Goal: Contribute content

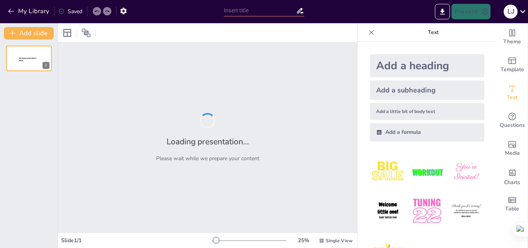
type input "Sismicidad y Vulcanismo: Interacciones Geológicas y su Impacto en la Tierra"
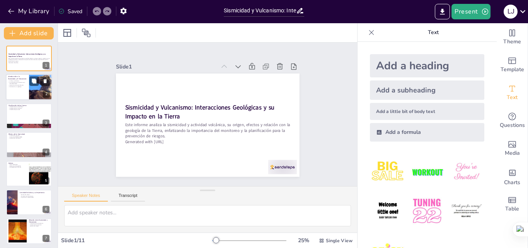
drag, startPoint x: 20, startPoint y: 84, endPoint x: 21, endPoint y: 90, distance: 6.3
click at [20, 83] on p "La sismicidad y el vulcanismo son interrelacionados" at bounding box center [17, 83] width 19 height 3
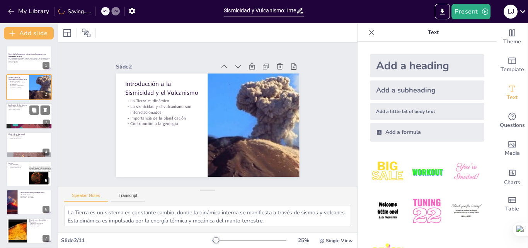
click at [15, 110] on p "Clasificación por causa" at bounding box center [29, 110] width 42 height 2
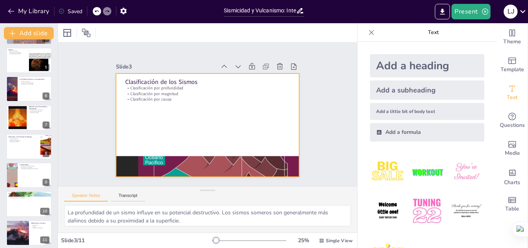
scroll to position [116, 0]
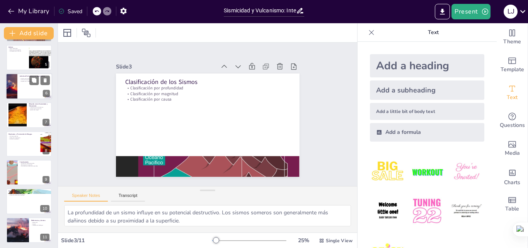
click at [14, 84] on div at bounding box center [12, 86] width 34 height 26
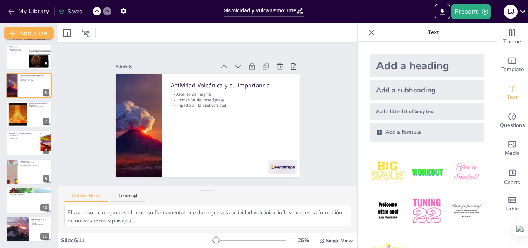
scroll to position [117, 0]
click at [18, 148] on div at bounding box center [29, 142] width 46 height 26
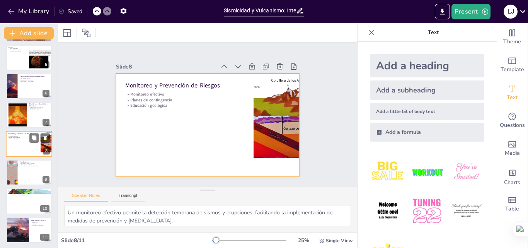
click at [9, 145] on div at bounding box center [29, 144] width 46 height 26
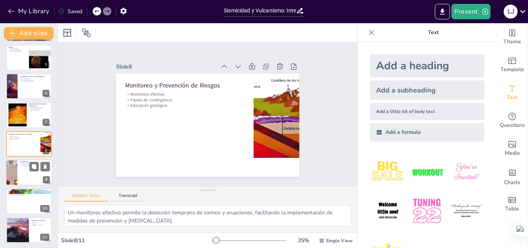
click at [19, 169] on div at bounding box center [29, 172] width 46 height 26
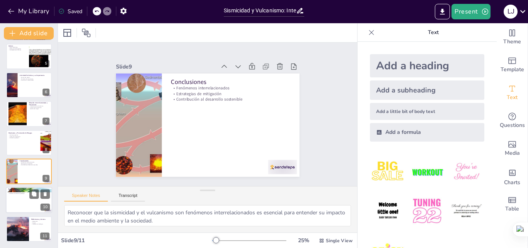
click at [29, 193] on p "Fomentar la educación geológica" at bounding box center [29, 194] width 42 height 2
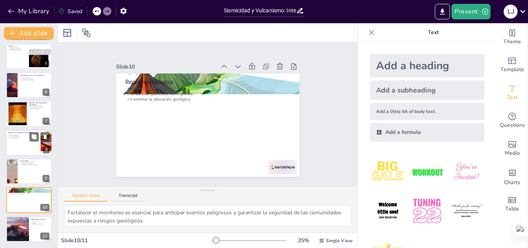
click at [25, 142] on div at bounding box center [29, 142] width 46 height 26
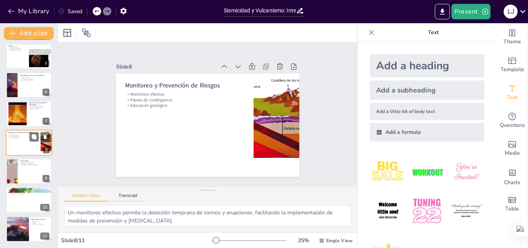
scroll to position [116, 0]
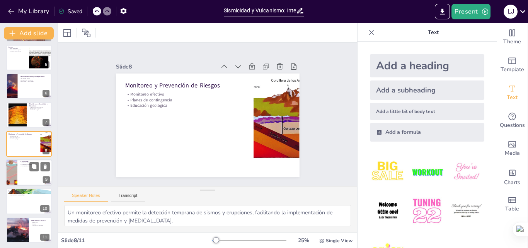
click at [22, 175] on div at bounding box center [29, 172] width 46 height 26
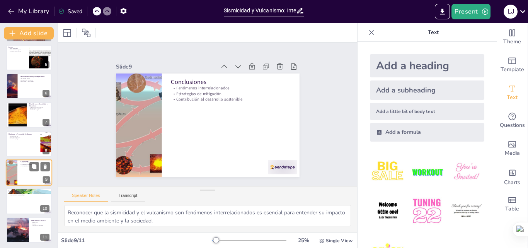
scroll to position [117, 0]
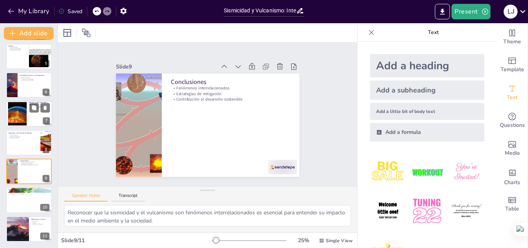
click at [20, 109] on div at bounding box center [17, 114] width 31 height 24
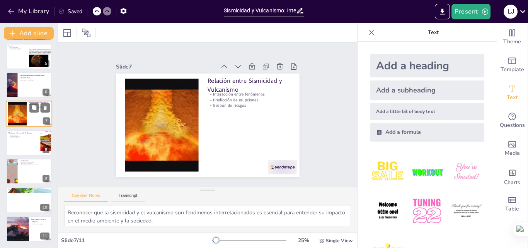
type textarea "La interacción entre sismos y volcanes es un tema central en la geología, ya qu…"
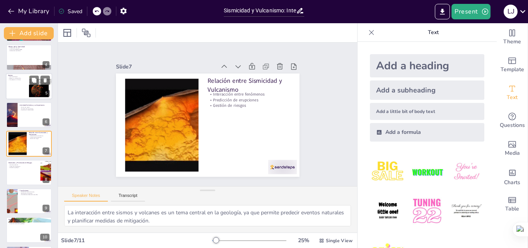
scroll to position [0, 0]
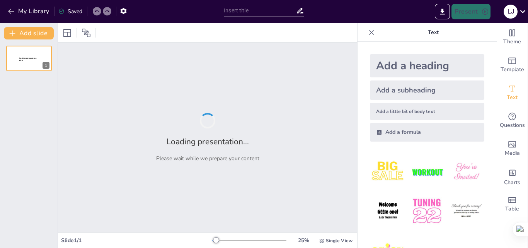
type input "Entendiendo la Sismicidad y el Vulcanismo: Claves para la Seguridad"
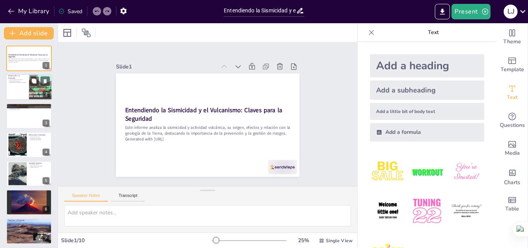
click at [22, 94] on div at bounding box center [29, 87] width 46 height 26
type textarea "La sismicidad es un indicador clave de la actividad interna de la Tierra, refle…"
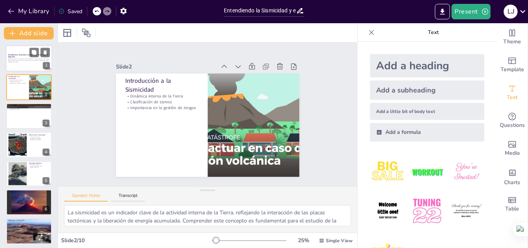
click at [24, 56] on p "Entendiendo la Sismicidad y el Vulcanismo: Claves para la Seguridad" at bounding box center [29, 56] width 42 height 4
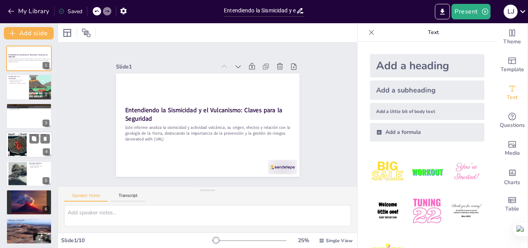
click at [28, 154] on div at bounding box center [29, 144] width 46 height 26
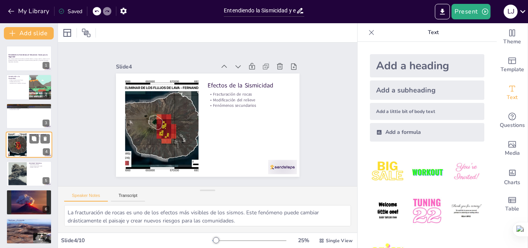
scroll to position [1, 0]
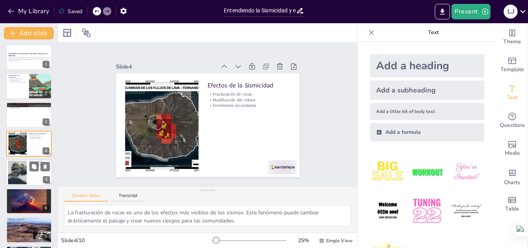
click at [25, 169] on div at bounding box center [17, 172] width 44 height 24
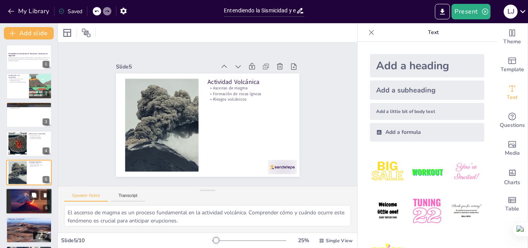
scroll to position [30, 0]
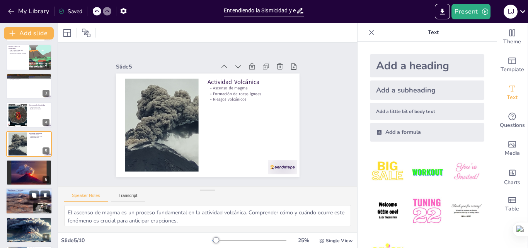
click at [24, 193] on p "Estrategias de prevención" at bounding box center [29, 194] width 42 height 2
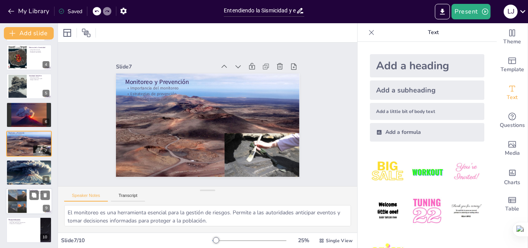
scroll to position [89, 0]
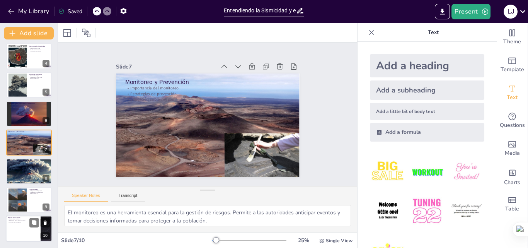
click at [19, 220] on p "Desarrollar planes de contingencia" at bounding box center [23, 221] width 30 height 2
type textarea "Fortalecer el monitoreo es clave para anticipar eventos peligrosos. Esto permit…"
